Goal: Information Seeking & Learning: Learn about a topic

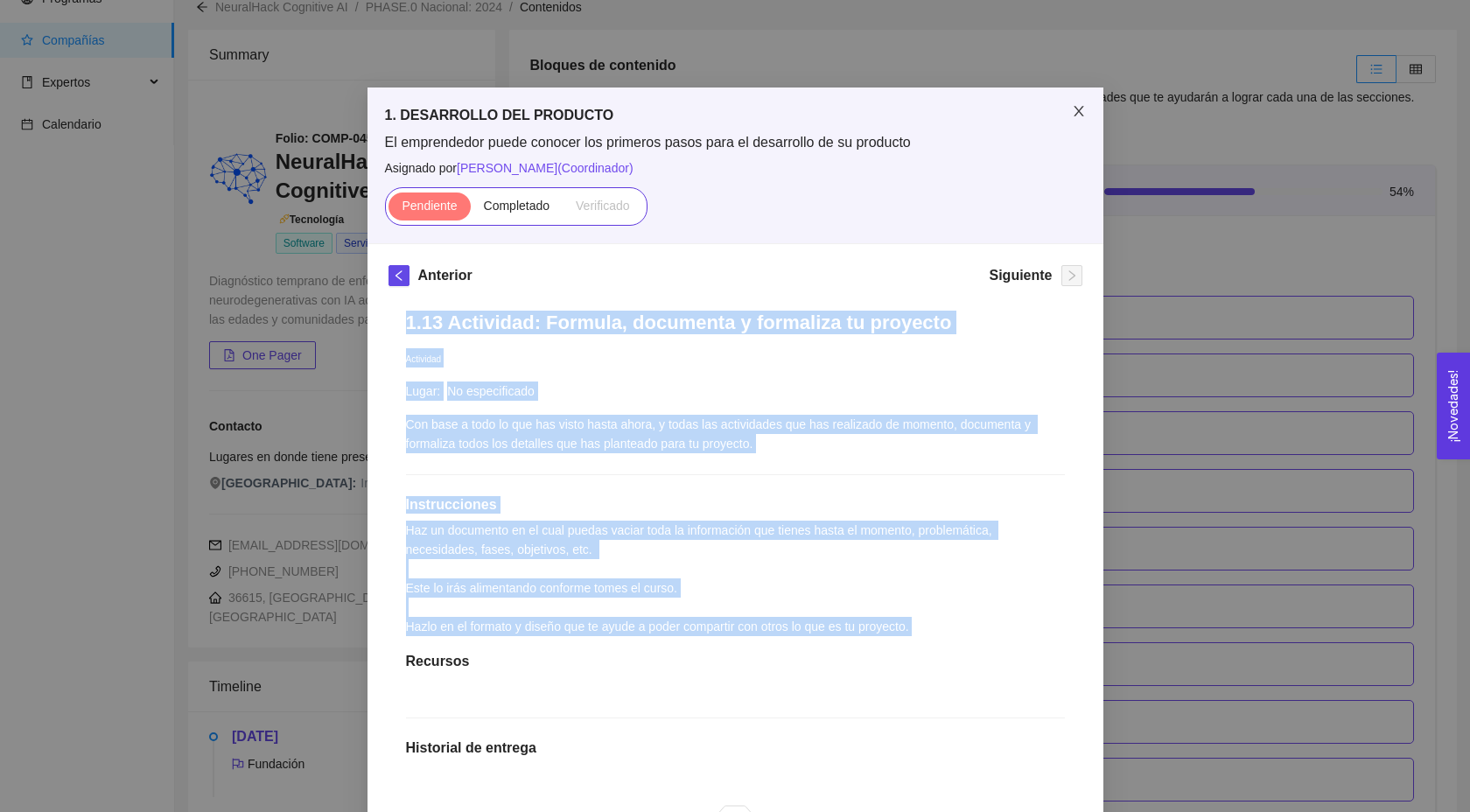
click at [1080, 116] on icon "close" at bounding box center [1079, 110] width 14 height 14
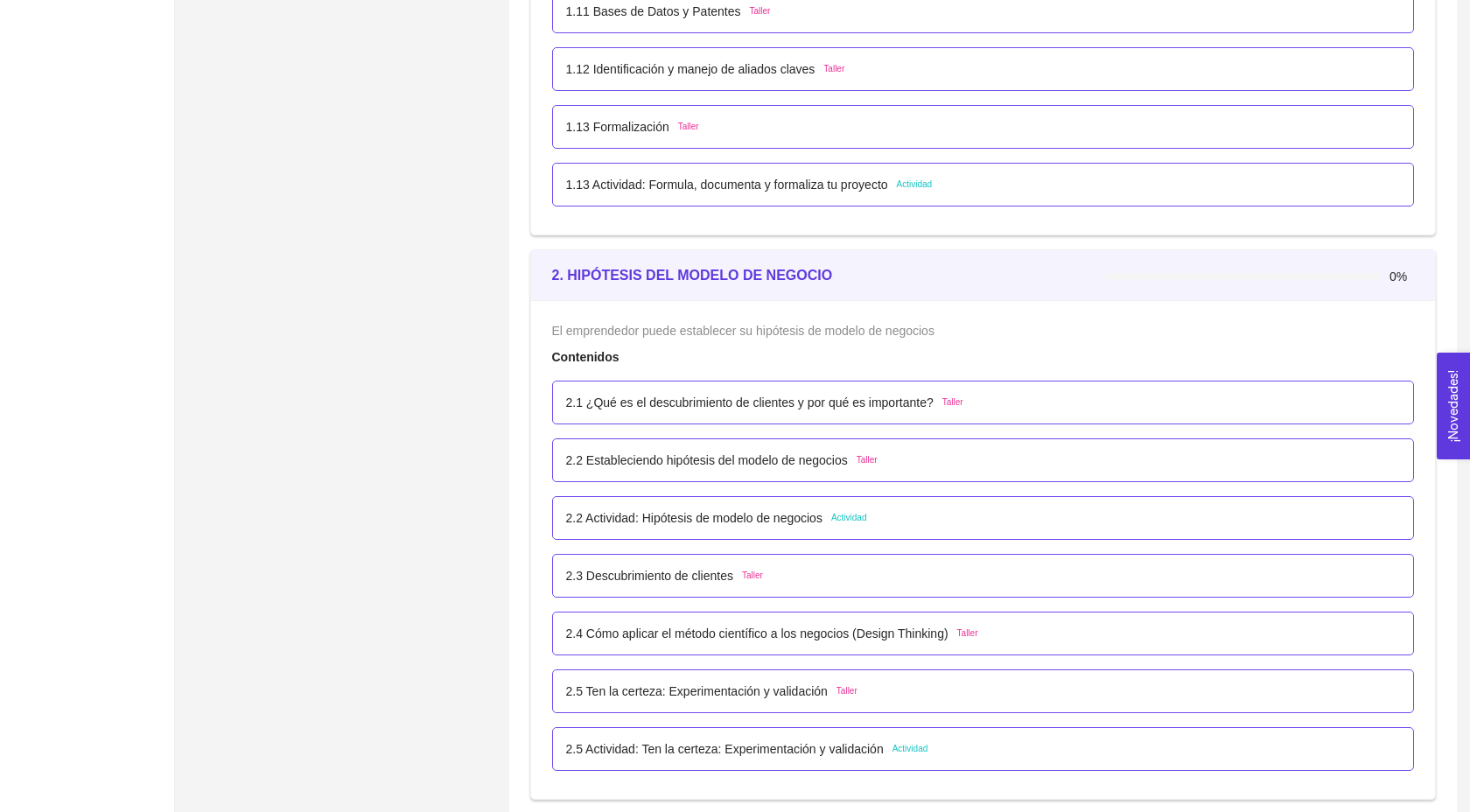
scroll to position [1432, 0]
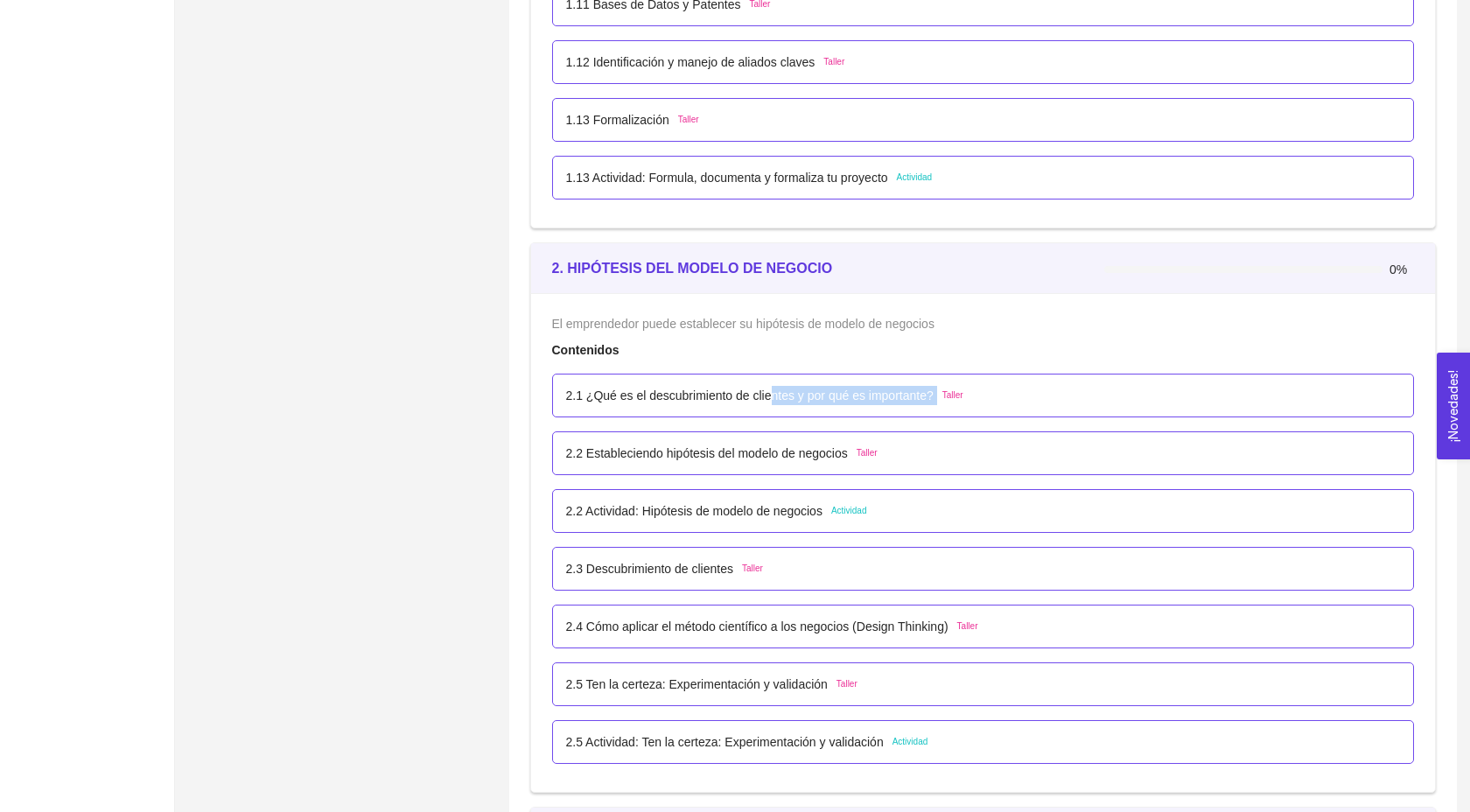
drag, startPoint x: 777, startPoint y: 417, endPoint x: 957, endPoint y: 412, distance: 180.1
click at [957, 405] on div "2.1 ¿Qué es el descubrimiento de clientes y por qué es importante? Taller" at bounding box center [764, 395] width 397 height 19
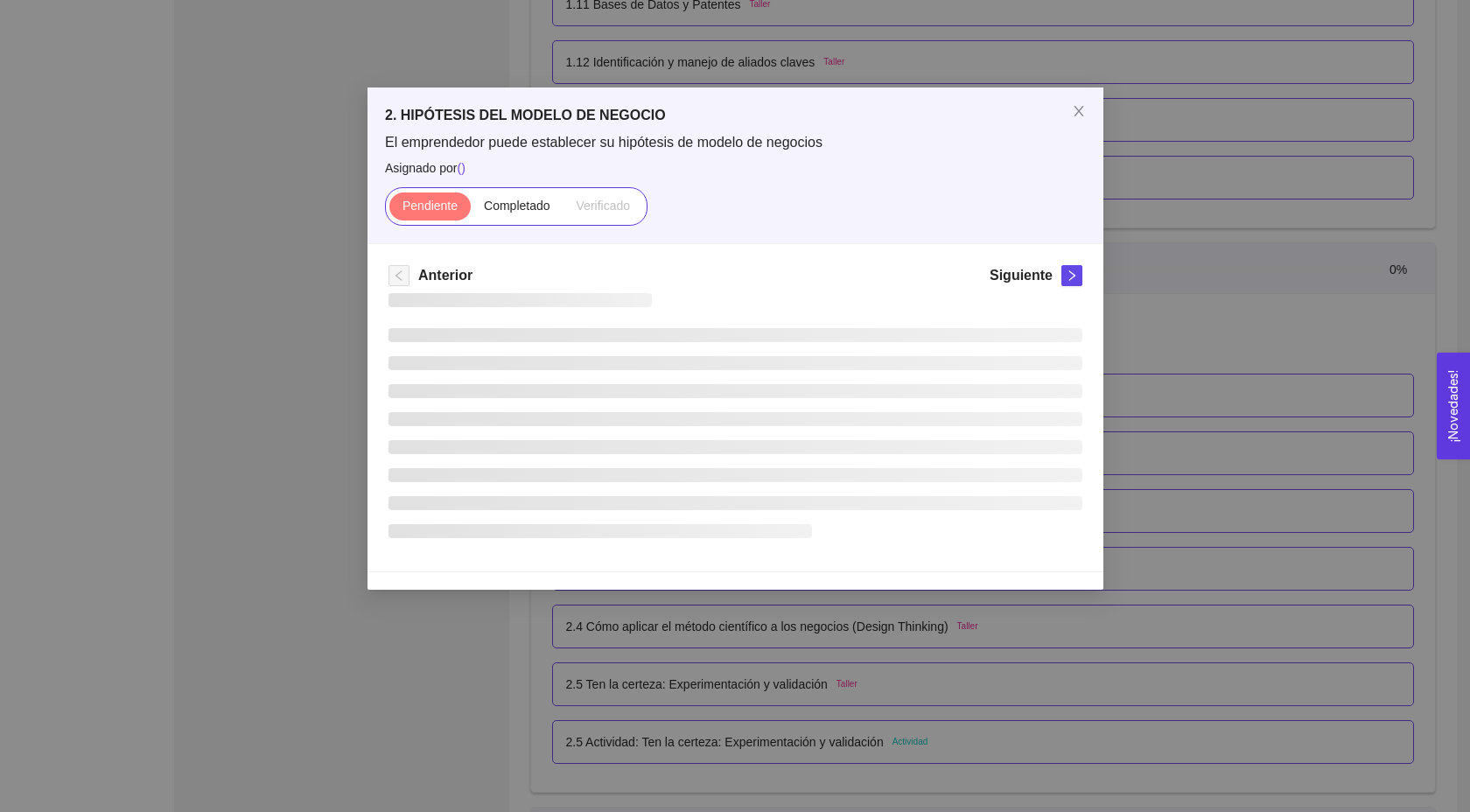
click at [957, 412] on li at bounding box center [736, 419] width 694 height 14
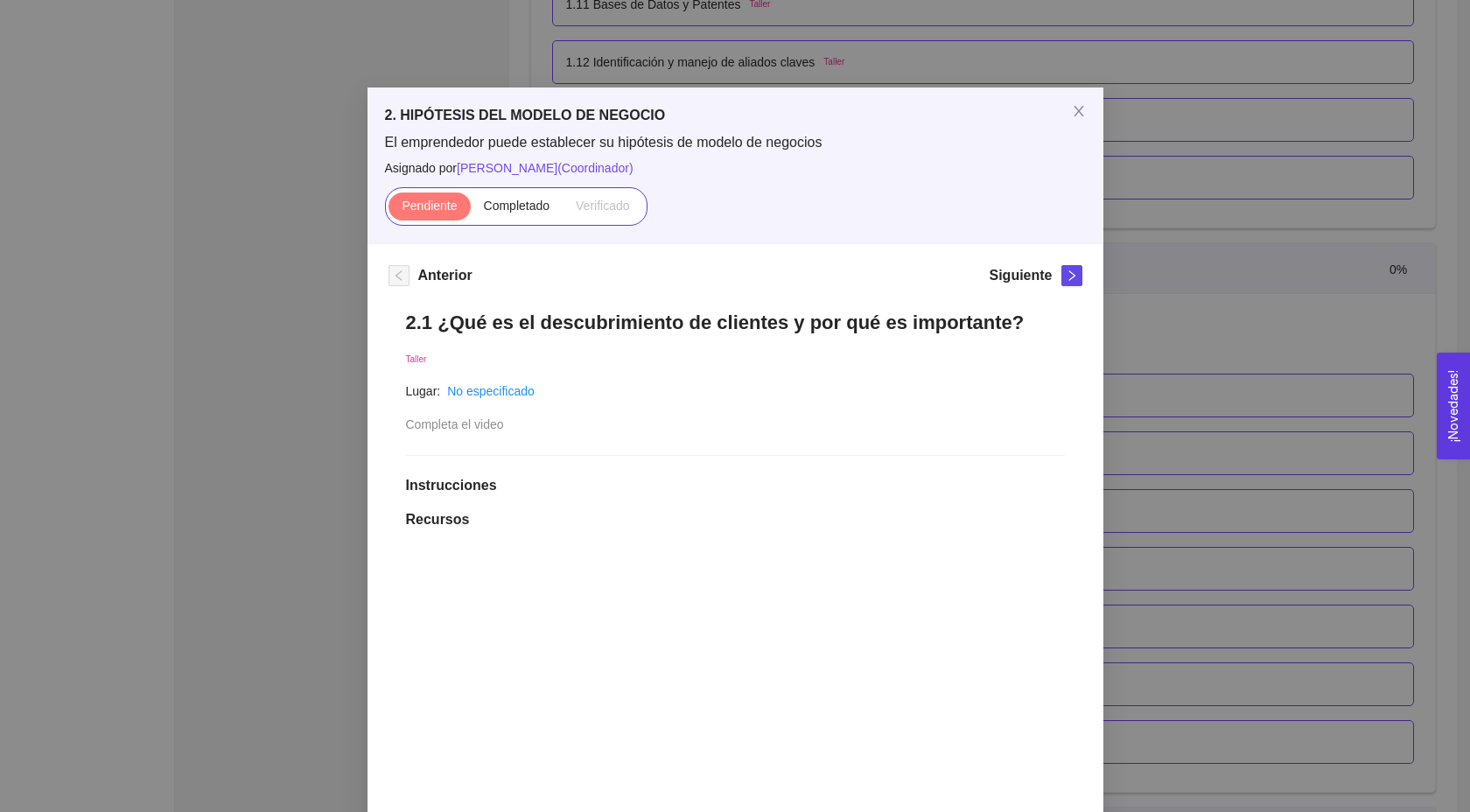
click at [1108, 404] on div "2. HIPÓTESIS DEL MODELO DE NEGOCIO El emprendedor puede establecer su hipótesis…" at bounding box center [735, 406] width 1470 height 812
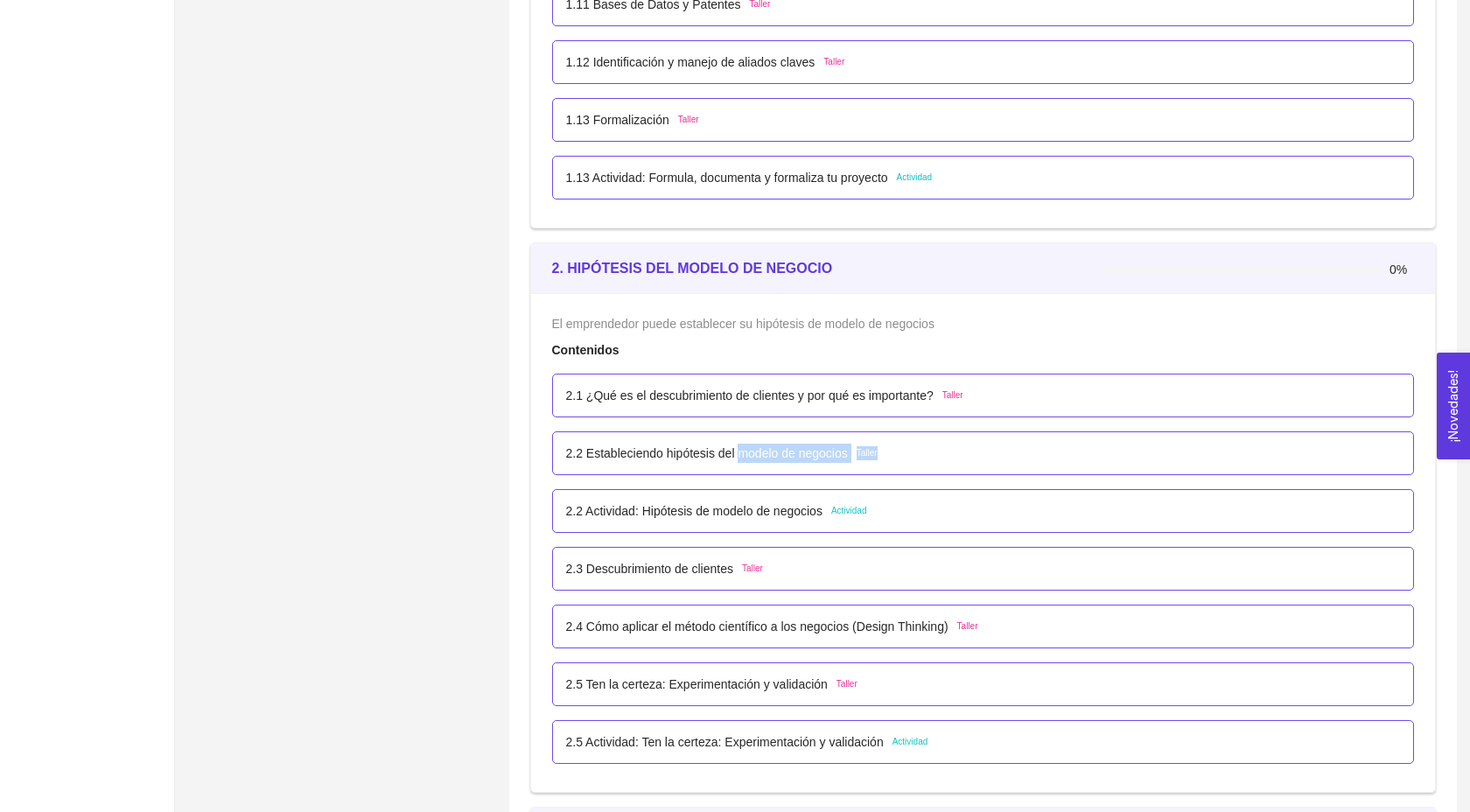
drag, startPoint x: 744, startPoint y: 472, endPoint x: 866, endPoint y: 481, distance: 122.3
click at [866, 463] on div "2.2 Estableciendo hipótesis del modelo de negocios Taller" at bounding box center [722, 453] width 311 height 19
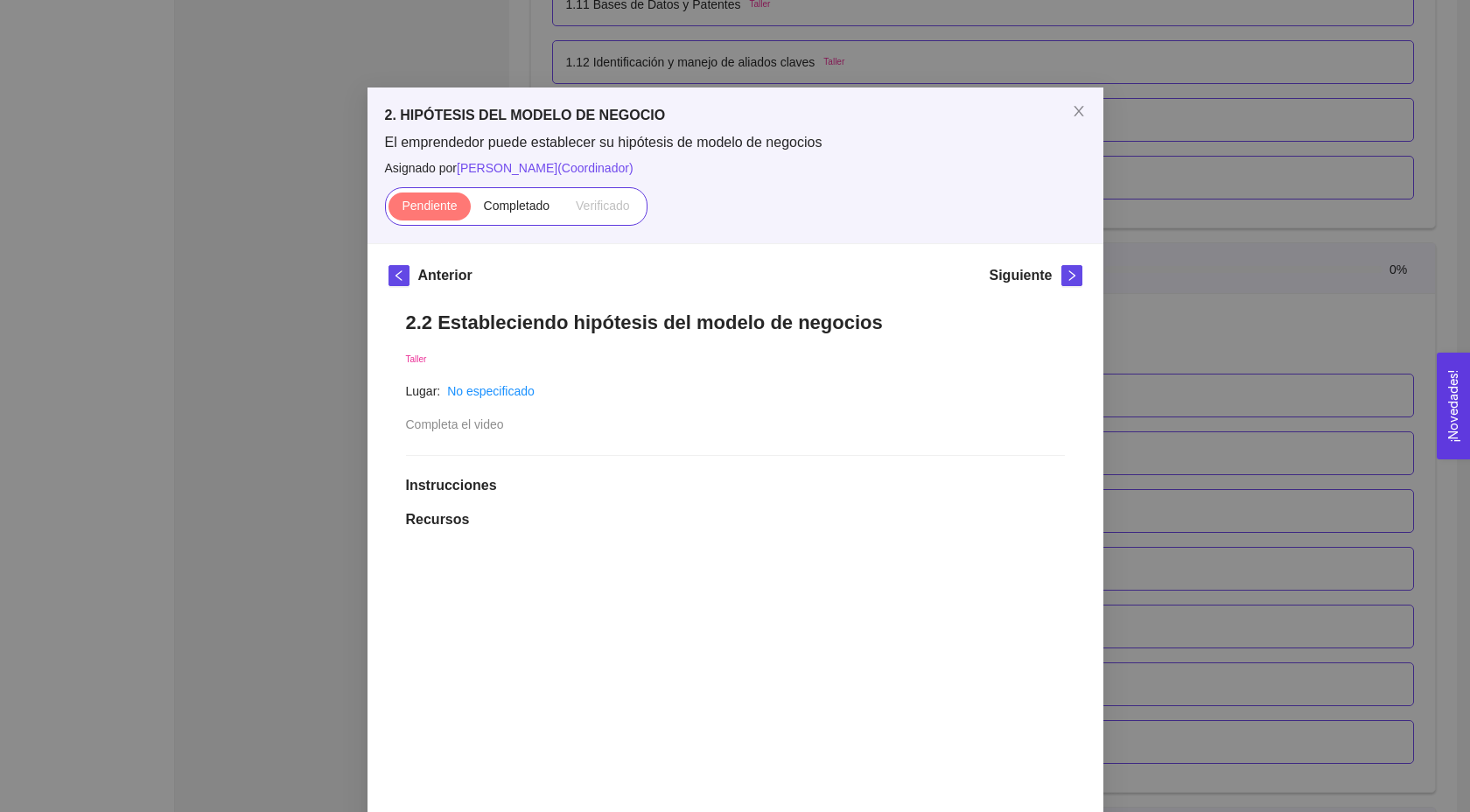
click at [961, 464] on div "2.2 Estableciendo hipótesis del modelo de negocios Taller Lugar: No especificad…" at bounding box center [736, 780] width 694 height 975
click at [1115, 428] on div "2. HIPÓTESIS DEL MODELO DE NEGOCIO El emprendedor puede establecer su hipótesis…" at bounding box center [735, 406] width 1470 height 812
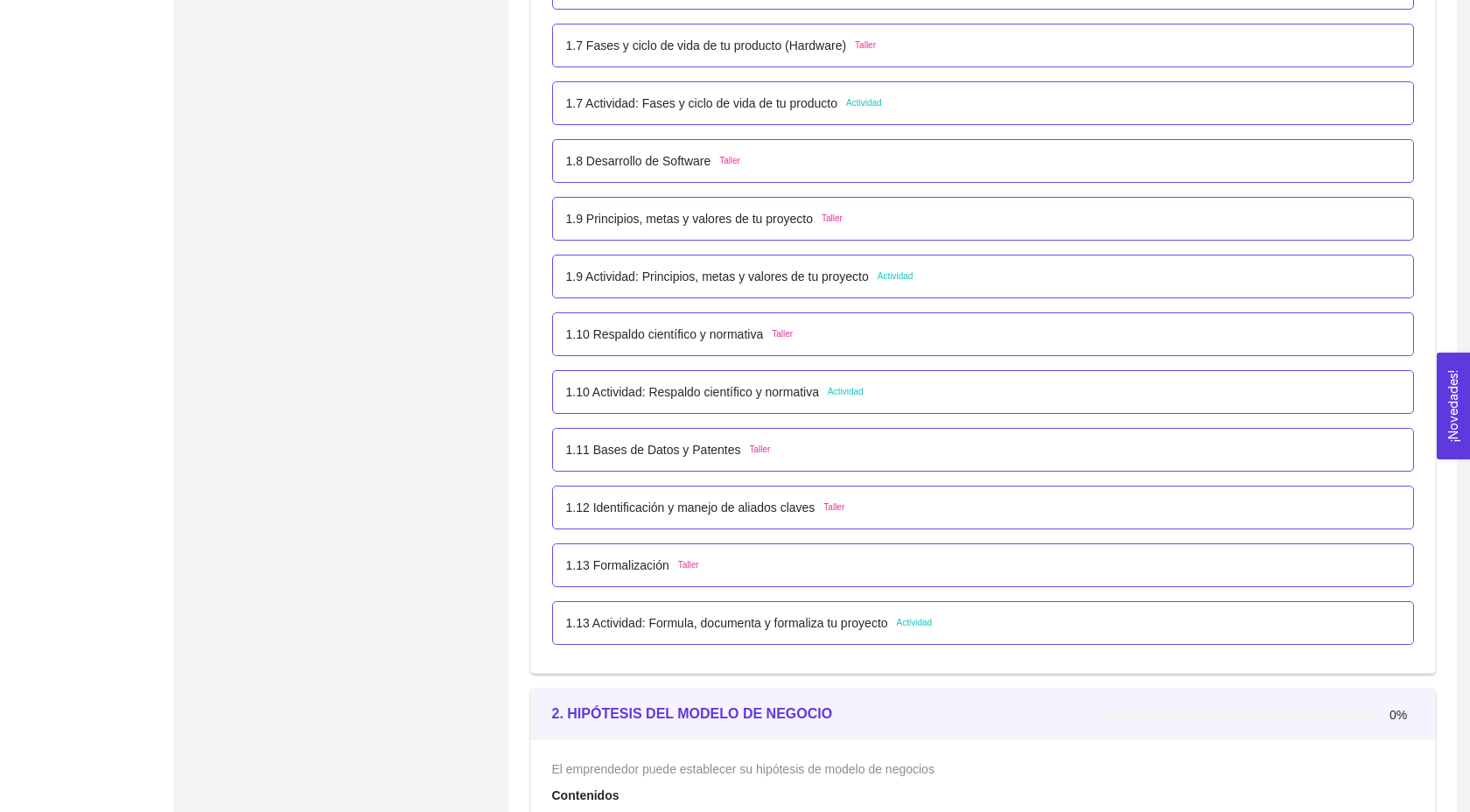
scroll to position [1023, 0]
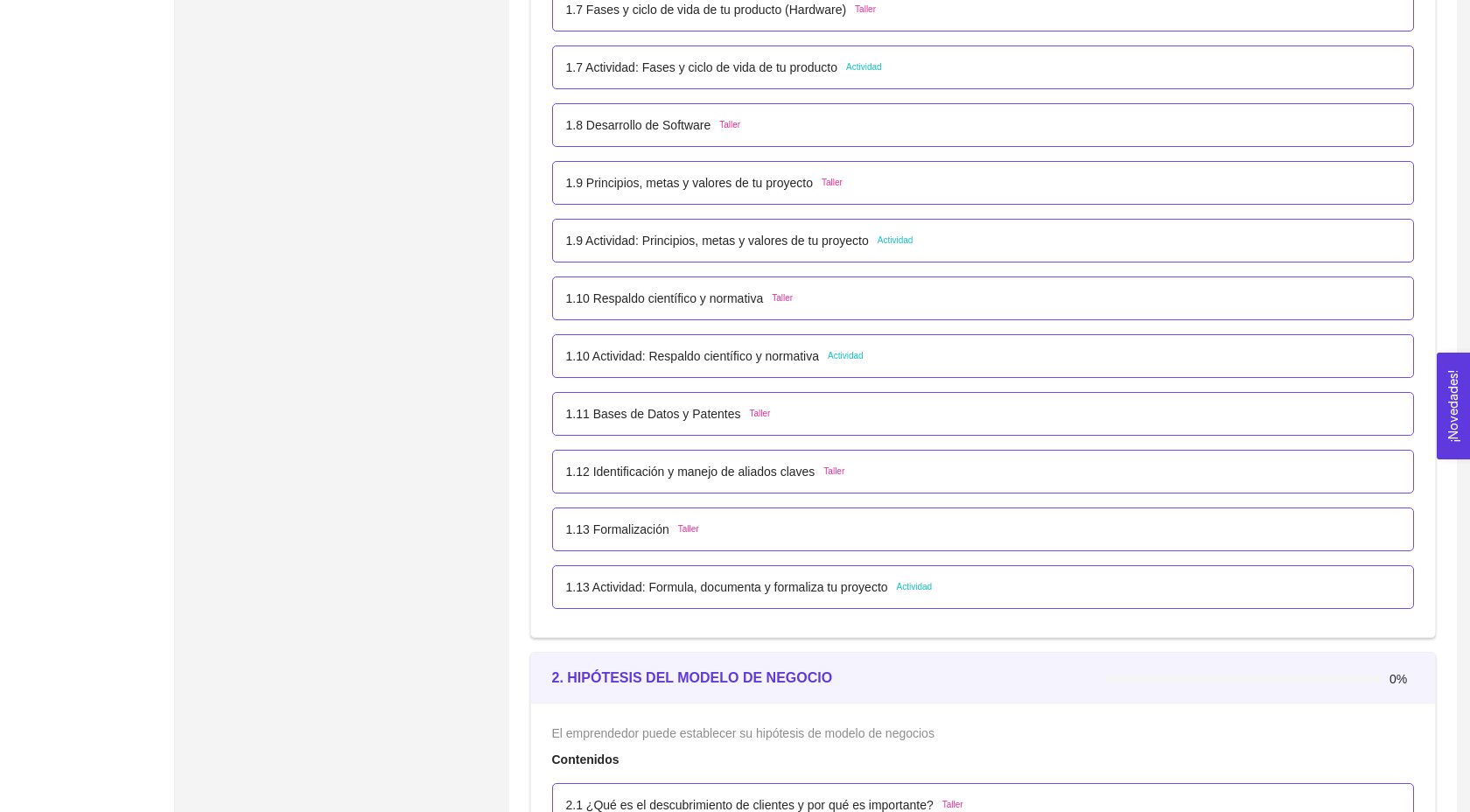
click at [748, 591] on div "1.13 Actividad: Formula, documenta y formaliza tu proyecto Actividad" at bounding box center [984, 587] width 863 height 44
click at [722, 597] on p "1.13 Actividad: Formula, documenta y formaliza tu proyecto" at bounding box center [728, 586] width 322 height 19
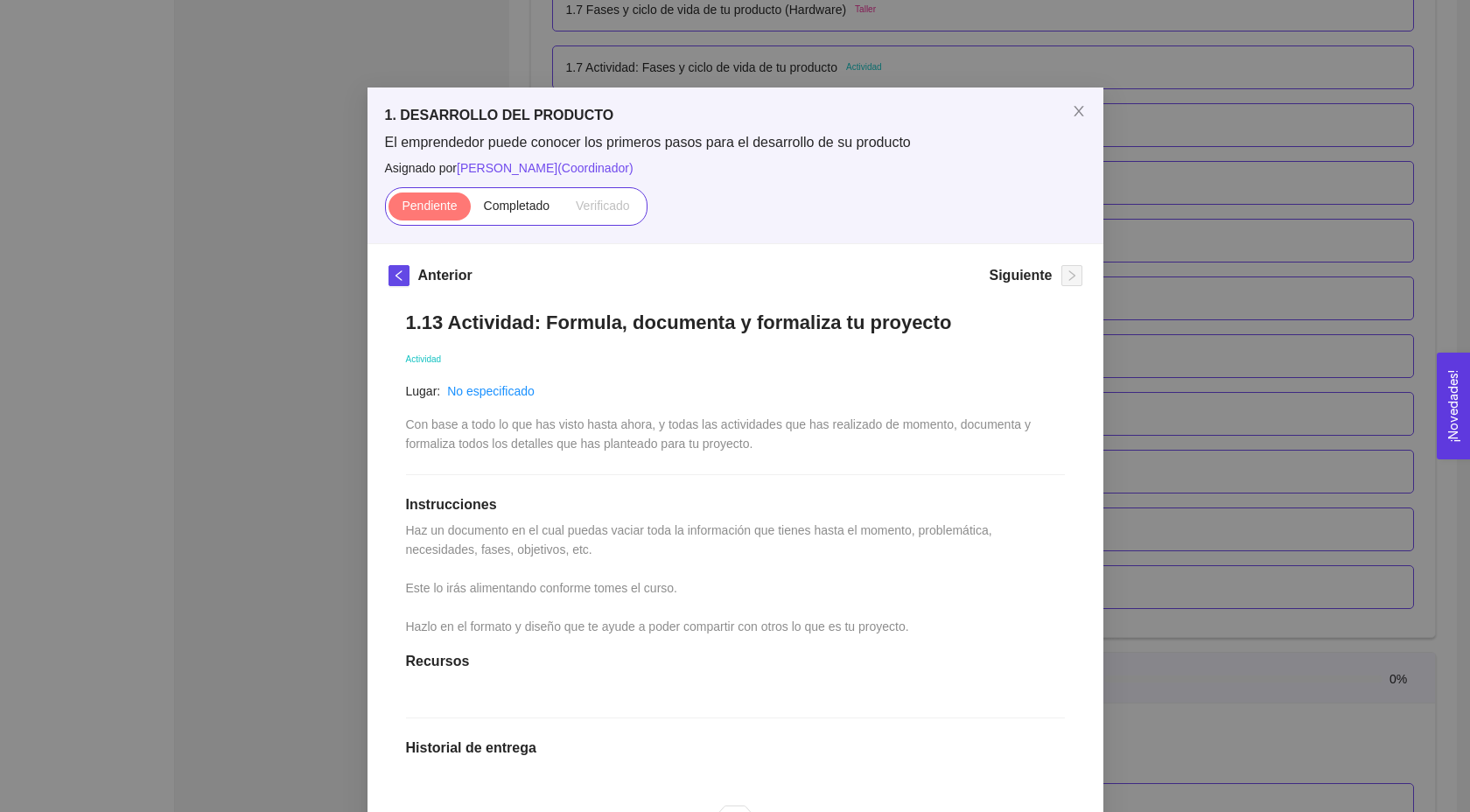
click at [406, 295] on div "1.13 Actividad: Formula, documenta y formaliza tu proyecto Actividad Lugar: No …" at bounding box center [736, 668] width 694 height 751
click at [402, 286] on div "Anterior" at bounding box center [430, 279] width 84 height 28
click at [390, 277] on span "left" at bounding box center [399, 275] width 19 height 12
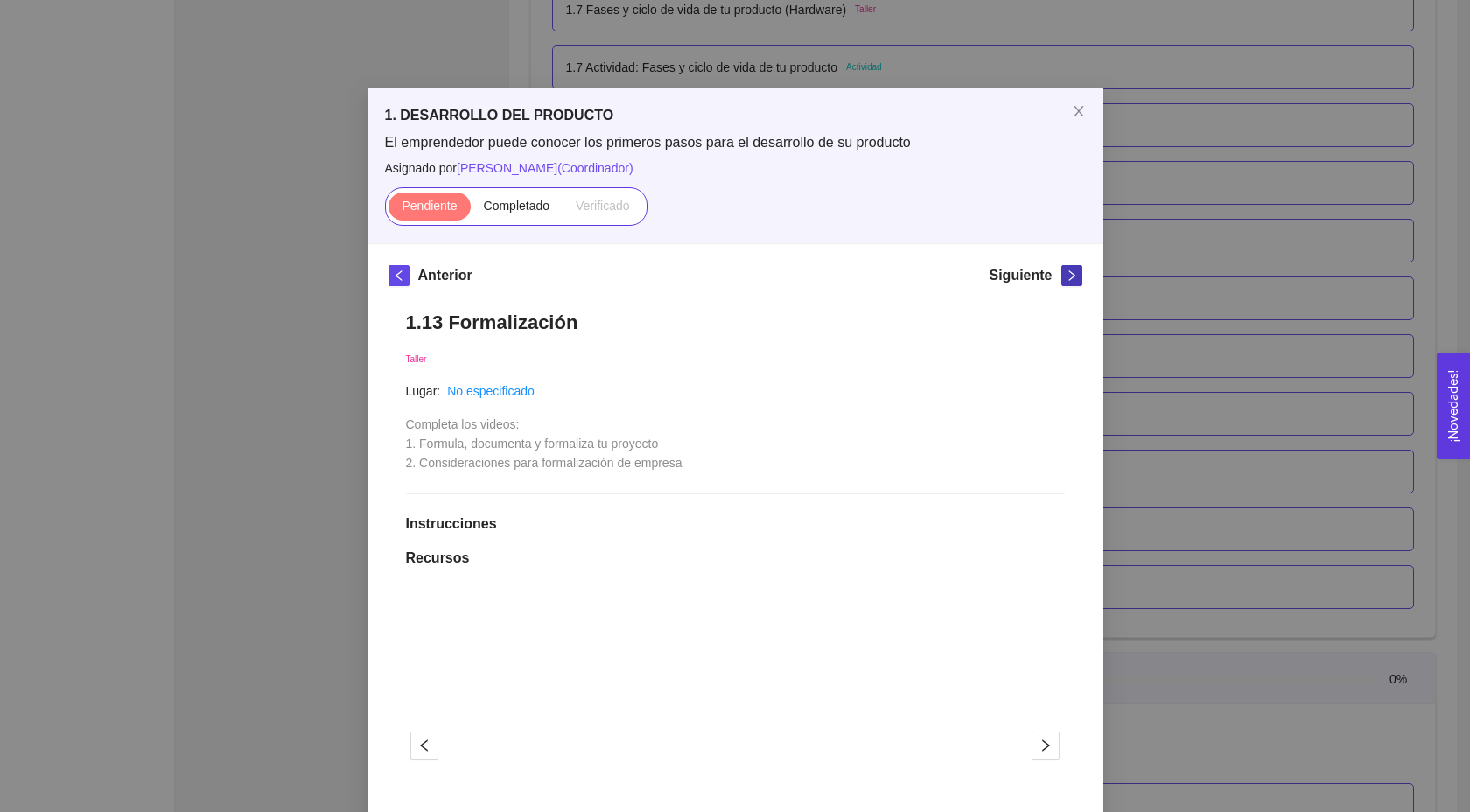
click at [1074, 277] on icon "right" at bounding box center [1071, 275] width 12 height 12
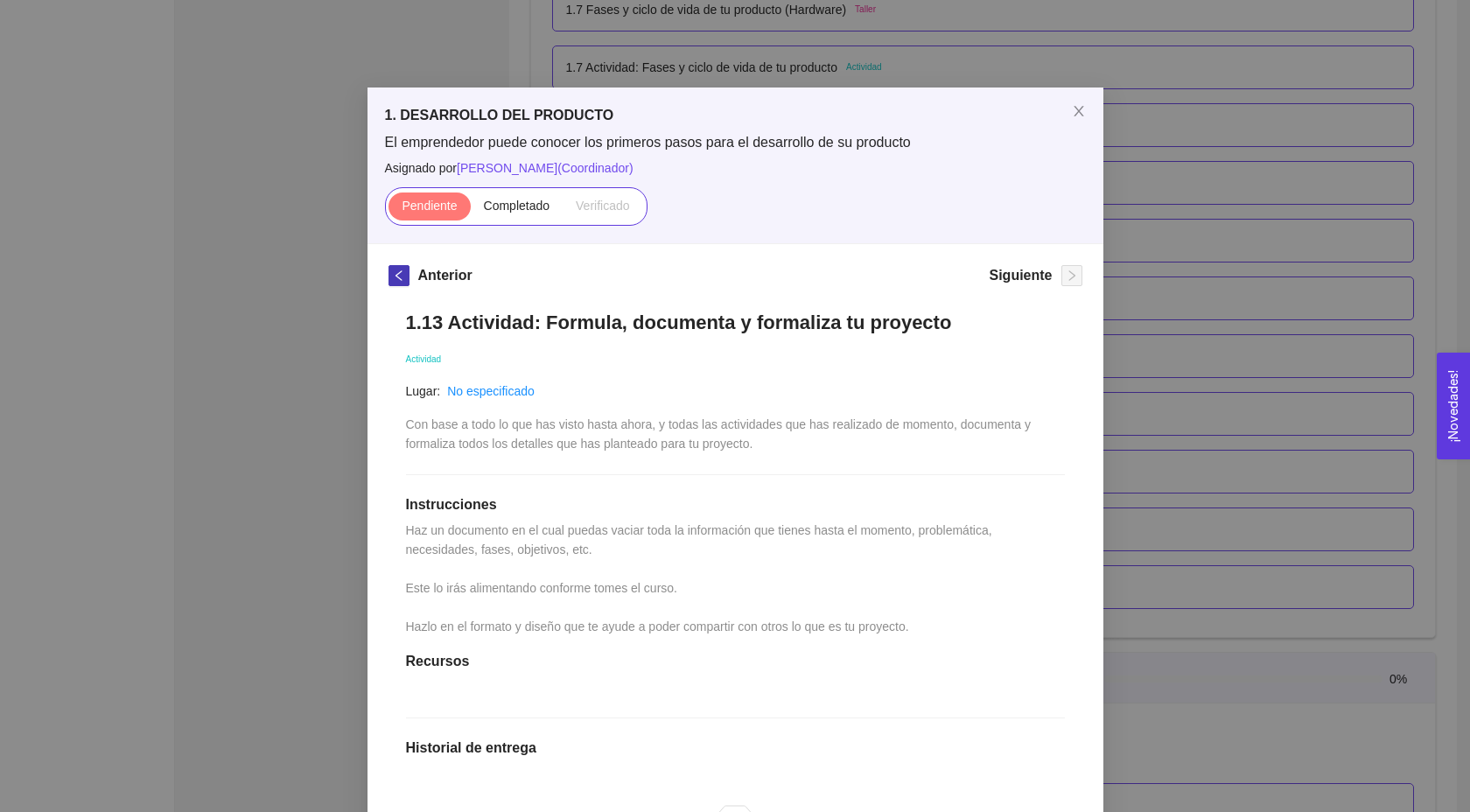
click at [404, 273] on span "left" at bounding box center [399, 275] width 19 height 12
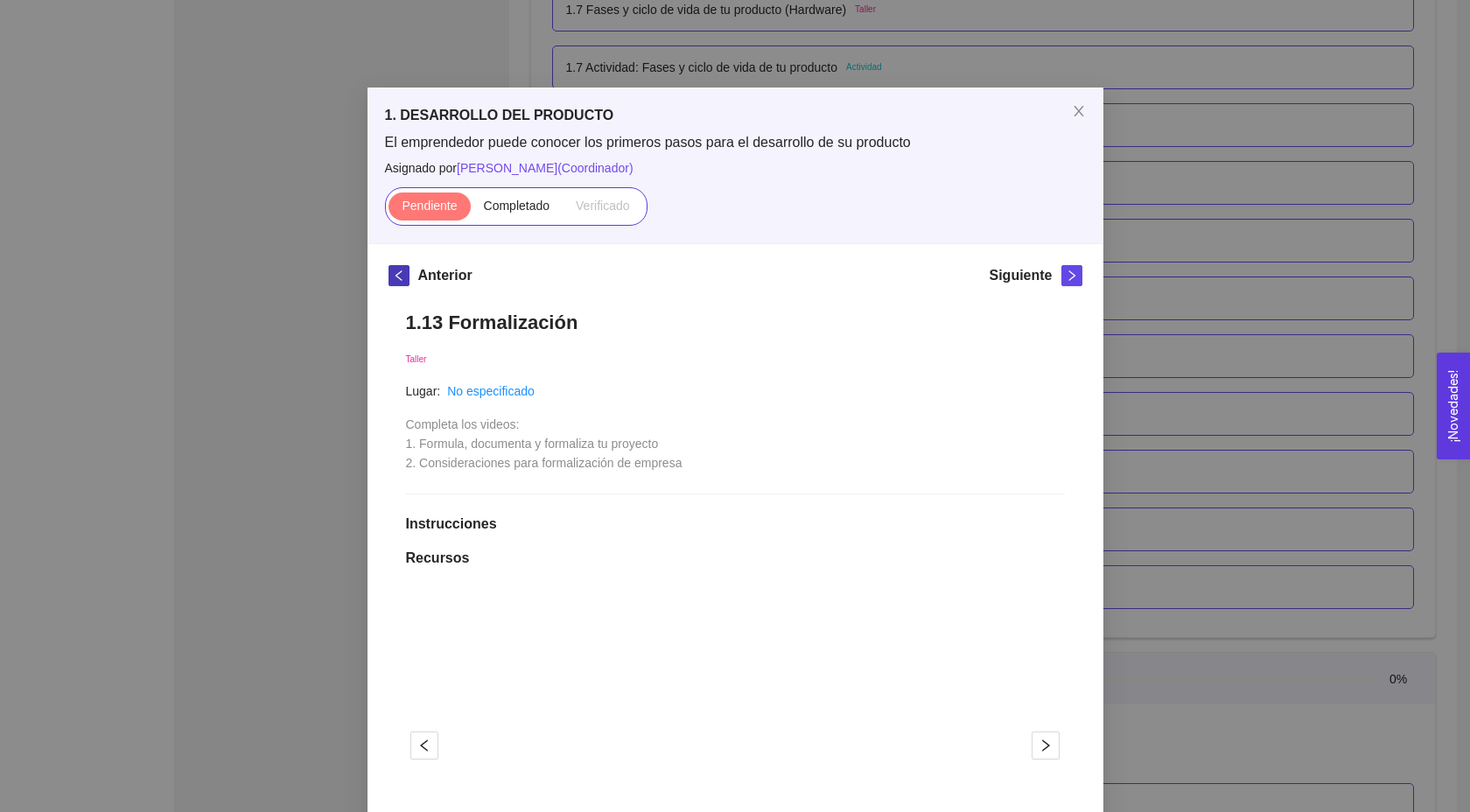
click at [404, 273] on span "left" at bounding box center [399, 275] width 19 height 12
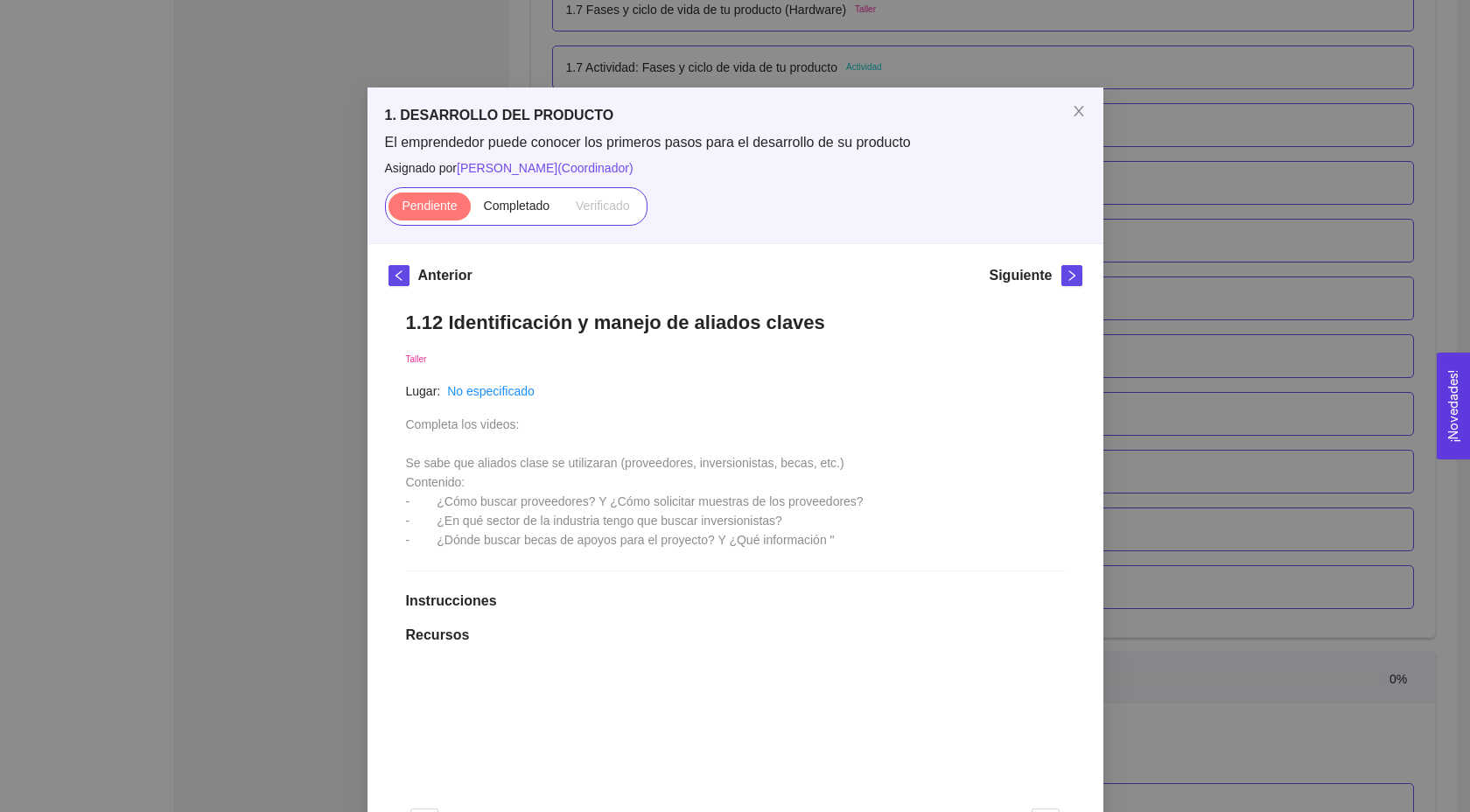
click at [570, 265] on div "Anterior Siguiente" at bounding box center [736, 279] width 694 height 28
click at [390, 273] on span "left" at bounding box center [399, 275] width 19 height 12
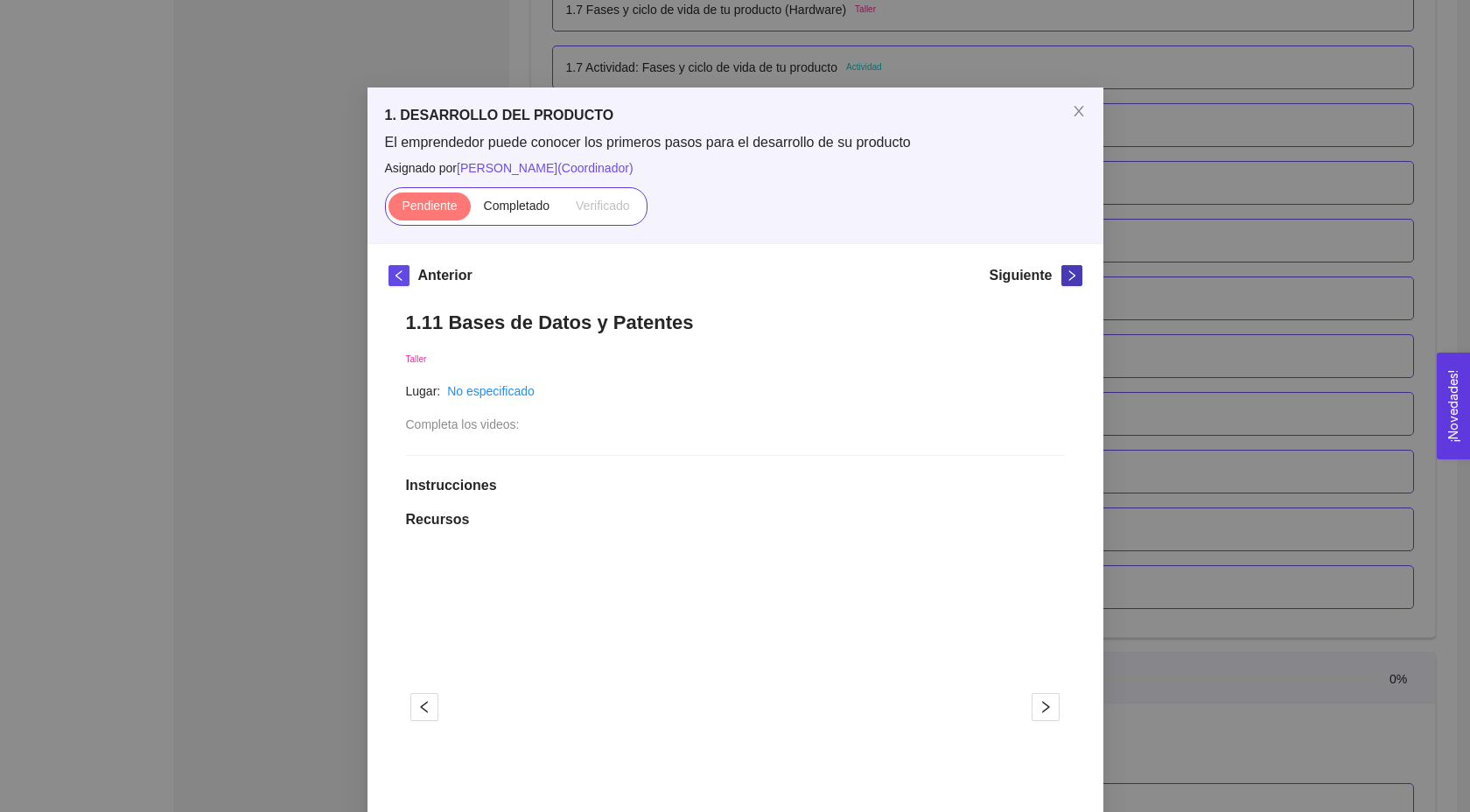
click at [1066, 276] on icon "right" at bounding box center [1071, 275] width 12 height 12
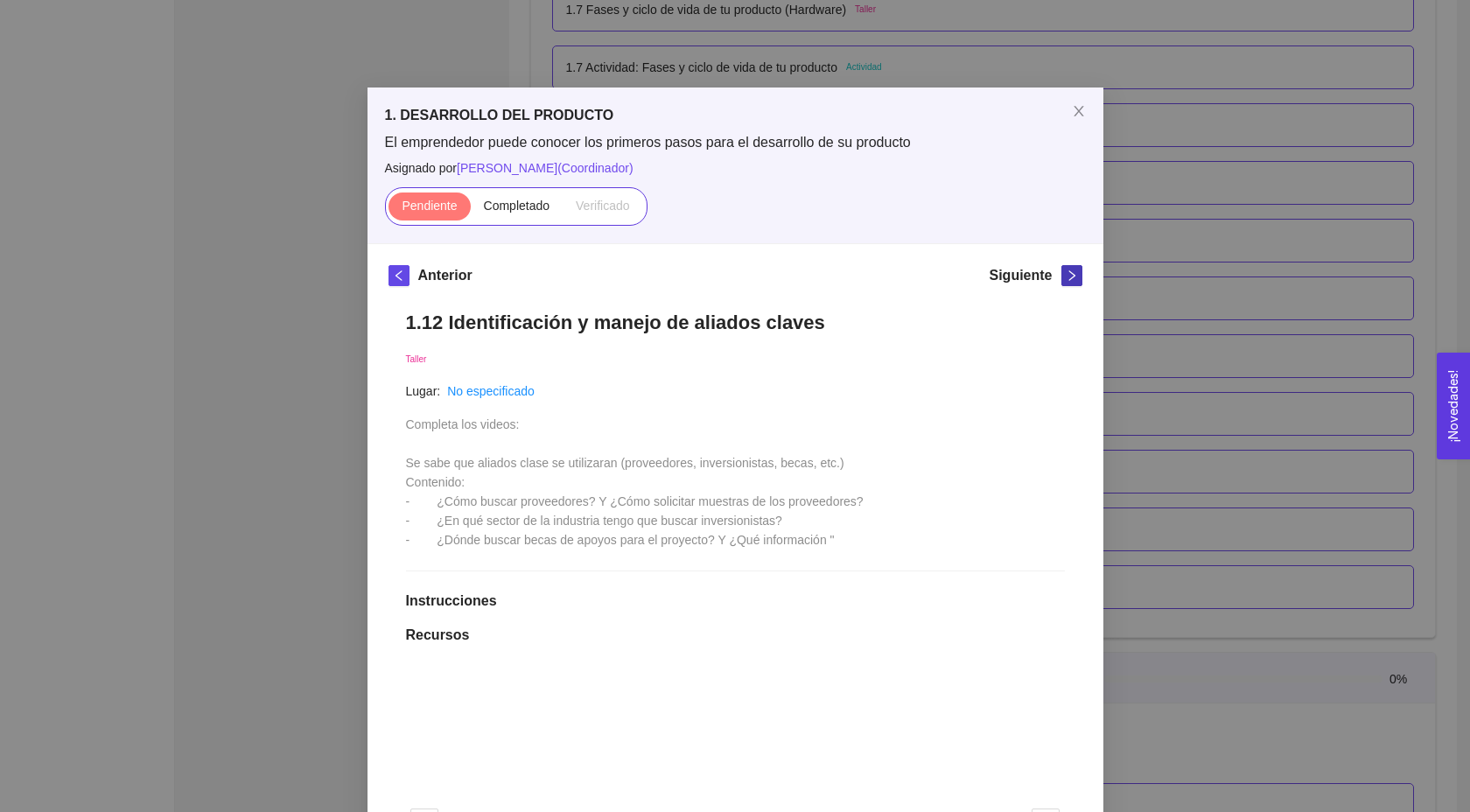
click at [1066, 276] on icon "right" at bounding box center [1071, 275] width 12 height 12
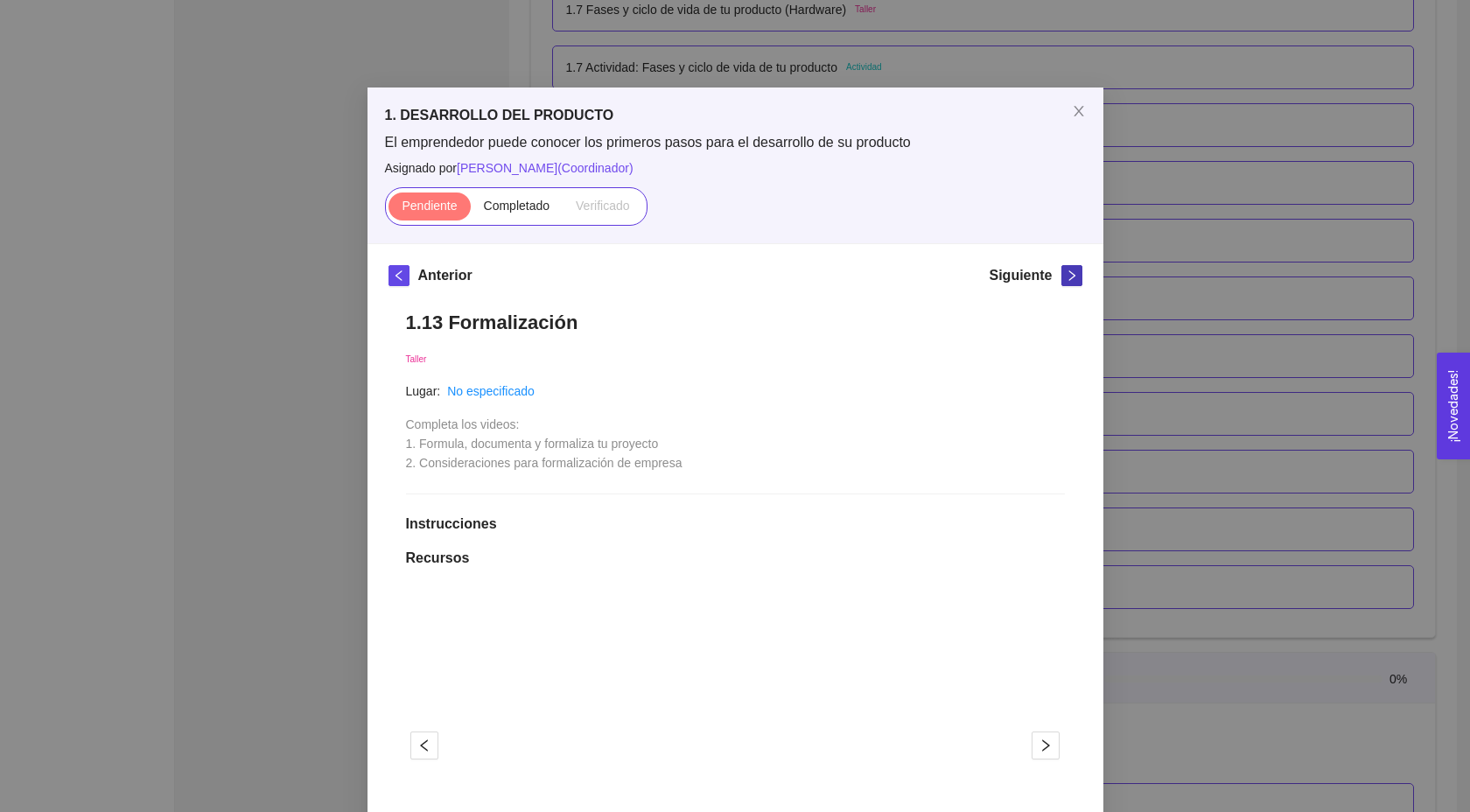
click at [1066, 276] on icon "right" at bounding box center [1071, 275] width 12 height 12
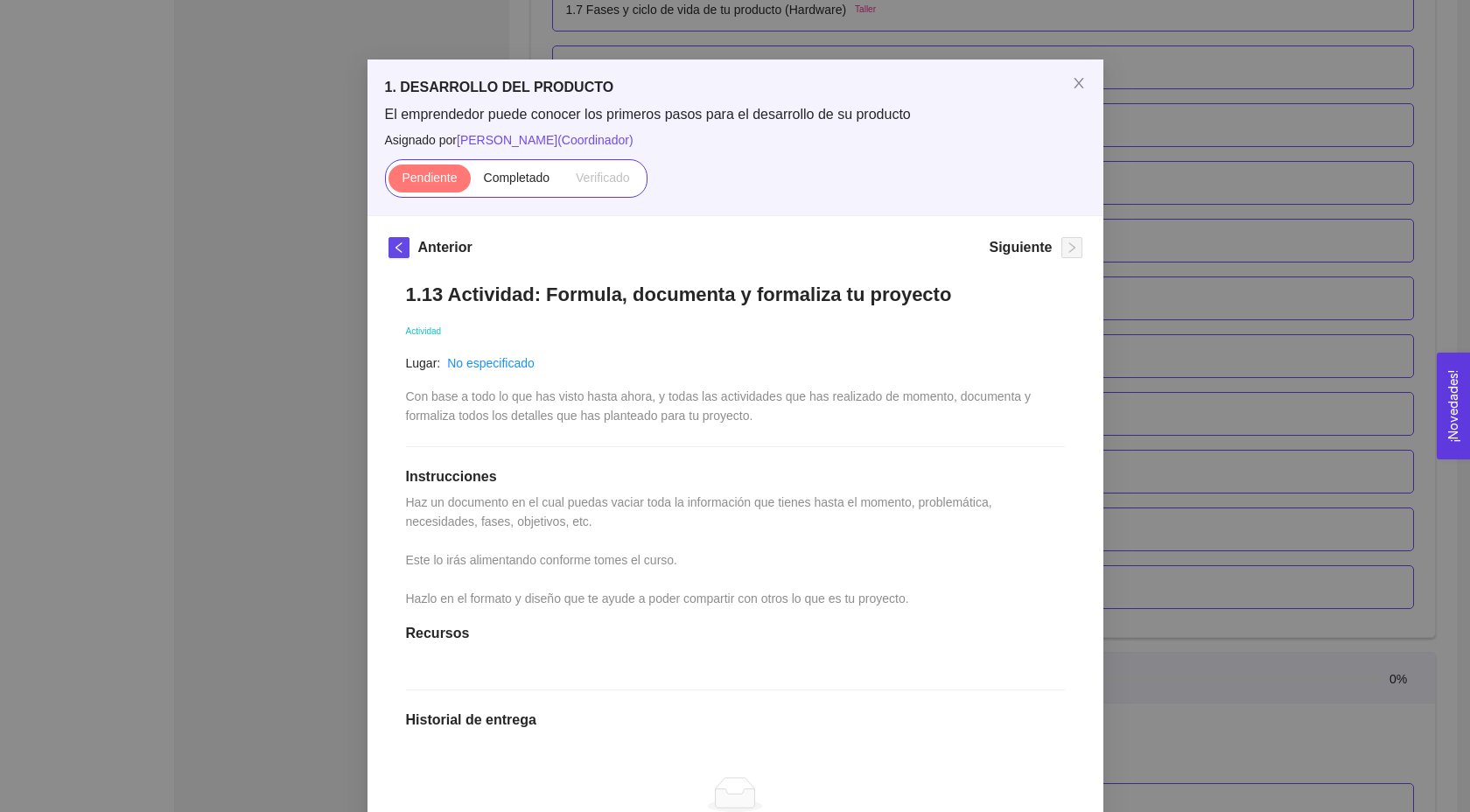
scroll to position [33, 0]
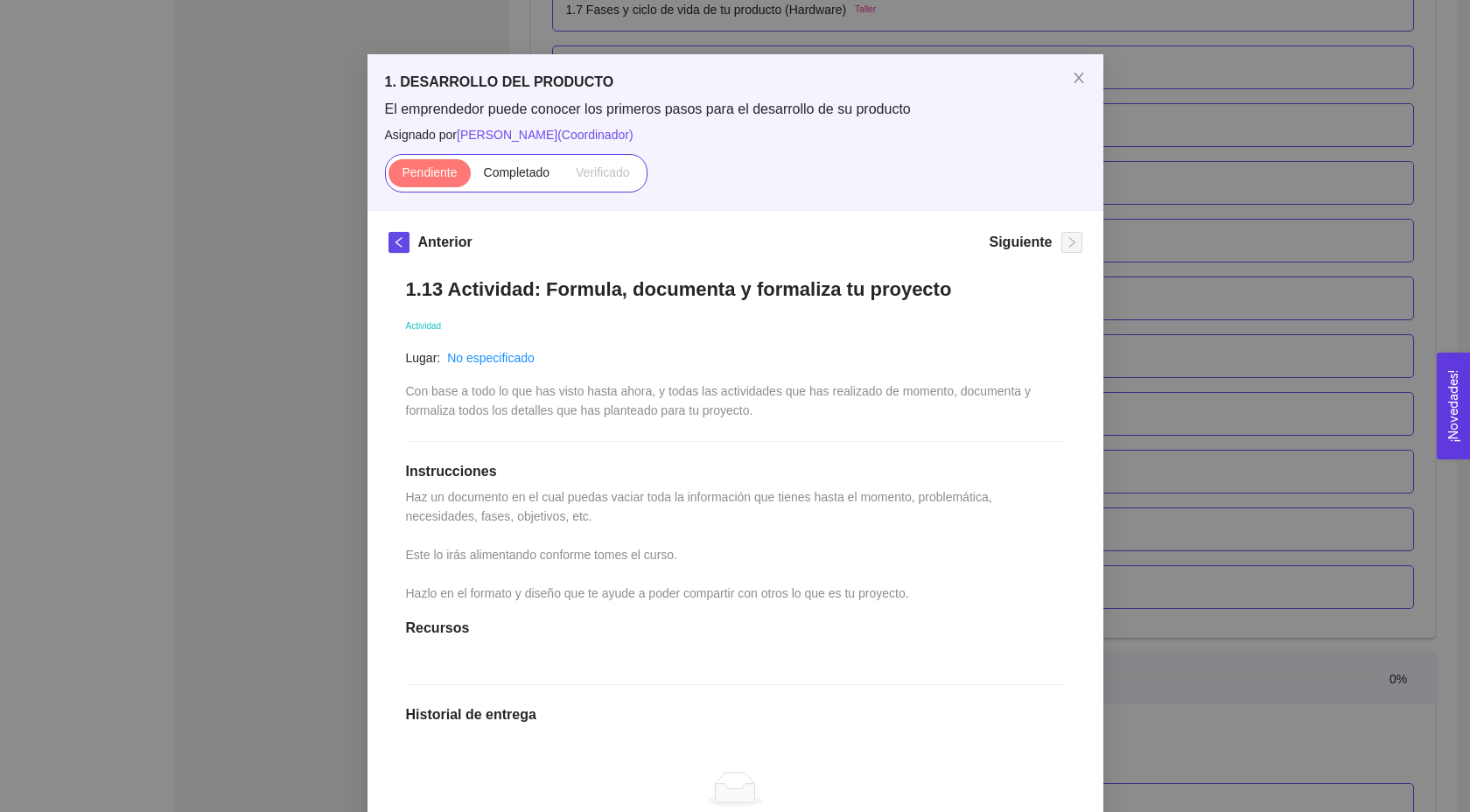
click at [660, 292] on h1 "1.13 Actividad: Formula, documenta y formaliza tu proyecto" at bounding box center [735, 289] width 659 height 24
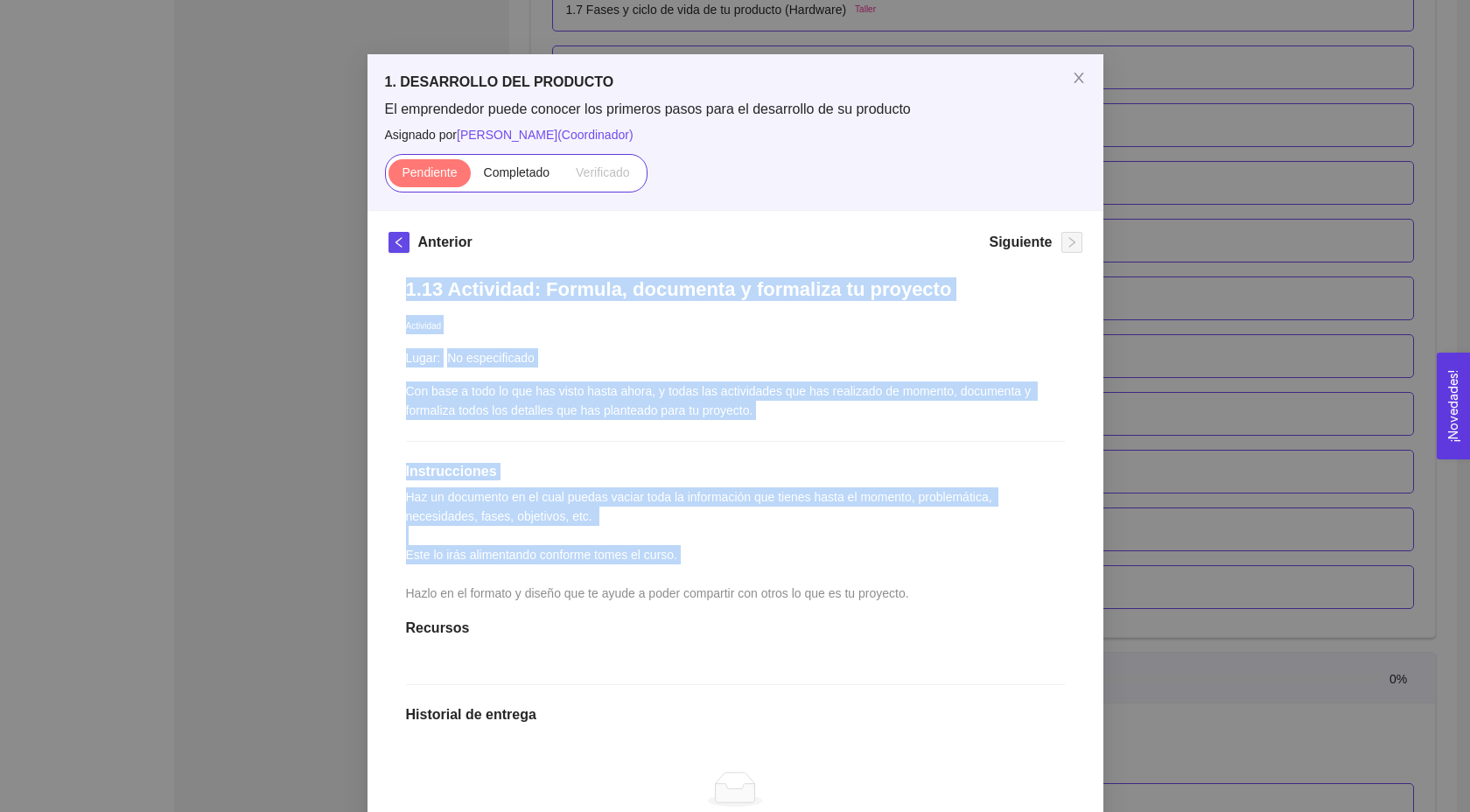
drag, startPoint x: 394, startPoint y: 285, endPoint x: 456, endPoint y: 572, distance: 293.6
click at [456, 573] on div "1.13 Actividad: Formula, documenta y formaliza tu proyecto Actividad Lugar: No …" at bounding box center [736, 635] width 694 height 751
click at [456, 571] on div "1.13 Actividad: Formula, documenta y formaliza tu proyecto Actividad Lugar: No …" at bounding box center [736, 635] width 694 height 751
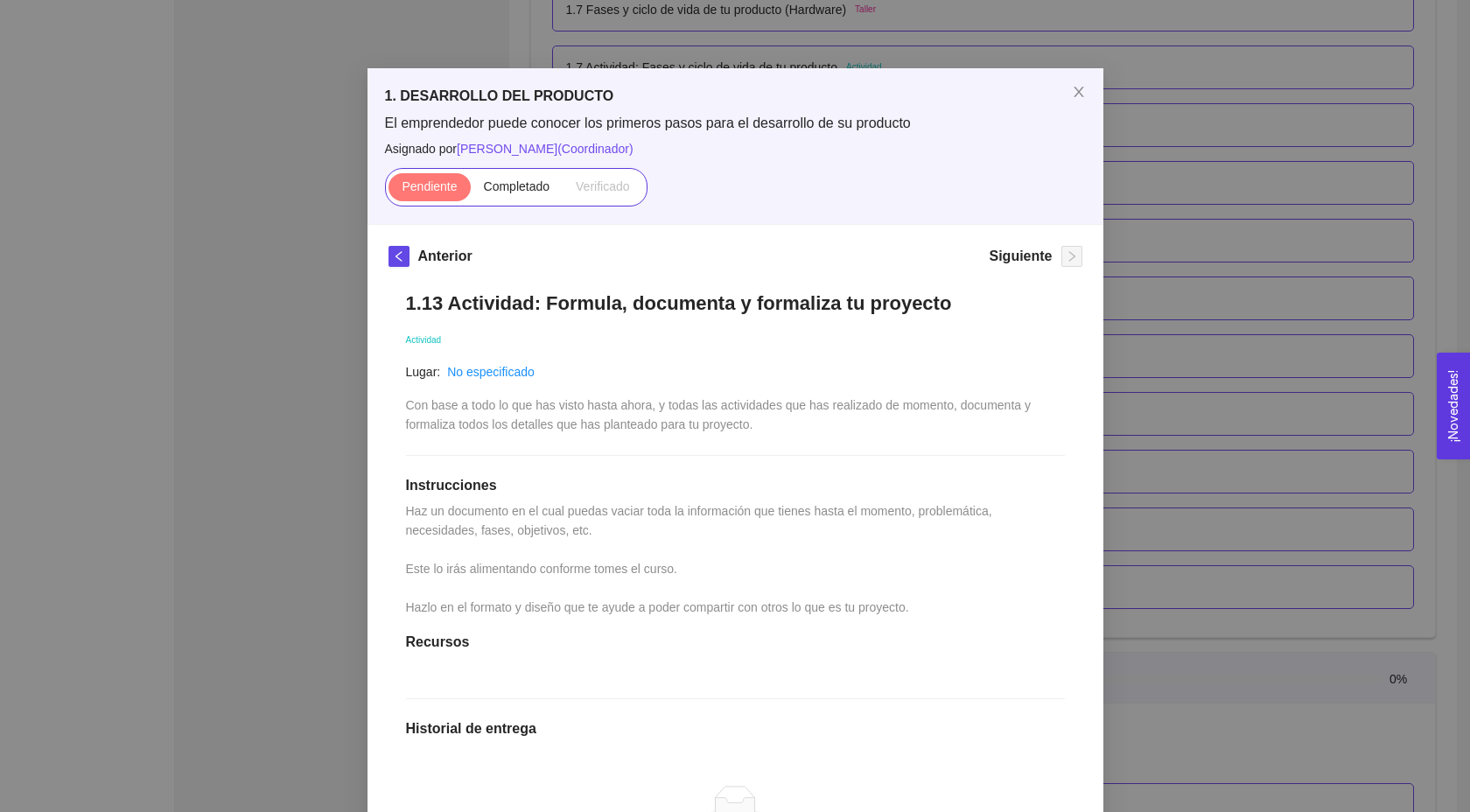
scroll to position [20, 0]
